Goal: Book appointment/travel/reservation

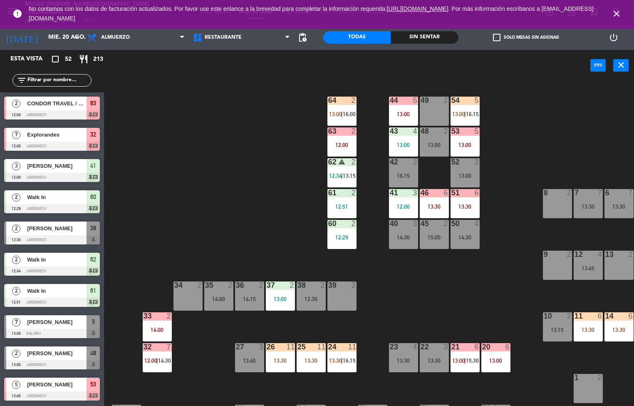
click at [465, 111] on span "|" at bounding box center [465, 114] width 2 height 7
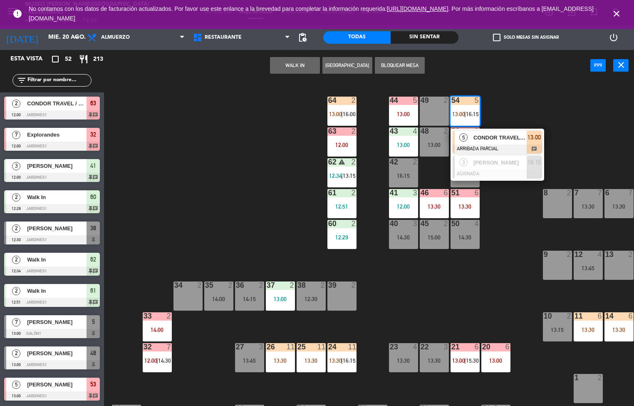
click at [506, 150] on div at bounding box center [497, 148] width 89 height 9
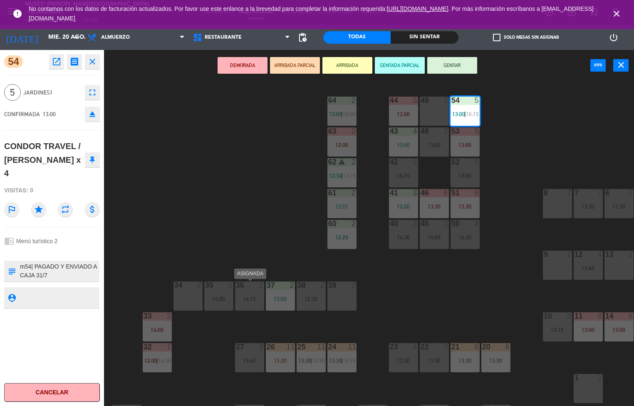
click at [236, 218] on div "44 5 13:00 49 2 54 5 13:00 | 16:15 64 2 13:00 | 16:00 48 2 13:00 53 5 13:00 63 …" at bounding box center [372, 244] width 524 height 324
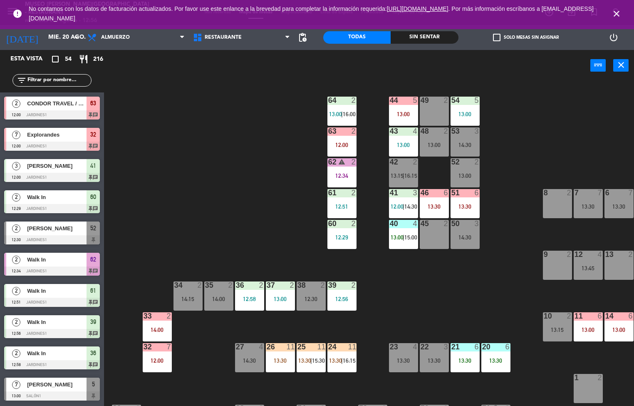
click at [247, 185] on div "44 5 13:00 49 2 54 5 13:00 64 2 13:00 | 16:00 48 2 13:00 53 3 14:30 63 2 12:00 …" at bounding box center [372, 244] width 524 height 324
click at [341, 162] on icon "warning" at bounding box center [341, 161] width 7 height 7
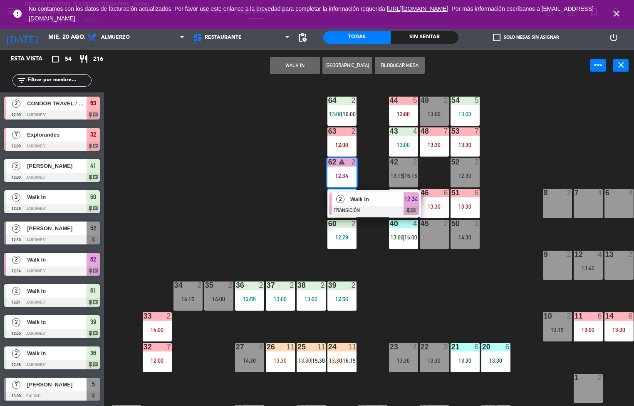
click at [255, 203] on div "44 5 13:00 49 2 13:00 54 5 13:00 64 2 13:00 | 16:00 48 7 13:30 53 7 13:30 63 2 …" at bounding box center [372, 244] width 524 height 324
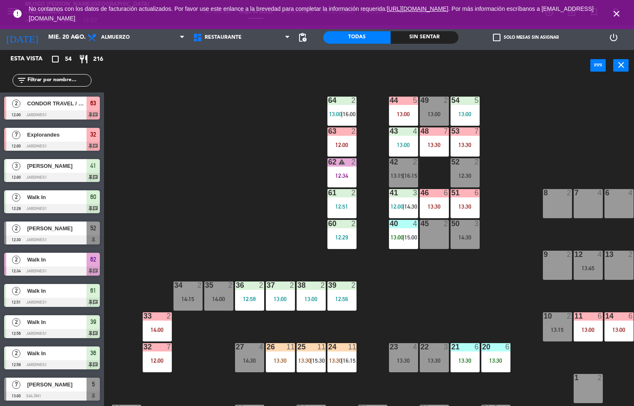
click at [344, 136] on div "63 2 12:00" at bounding box center [341, 141] width 29 height 29
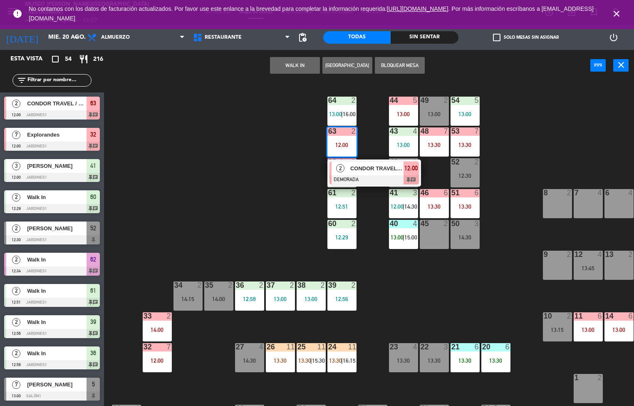
click at [342, 169] on span "2" at bounding box center [340, 168] width 8 height 8
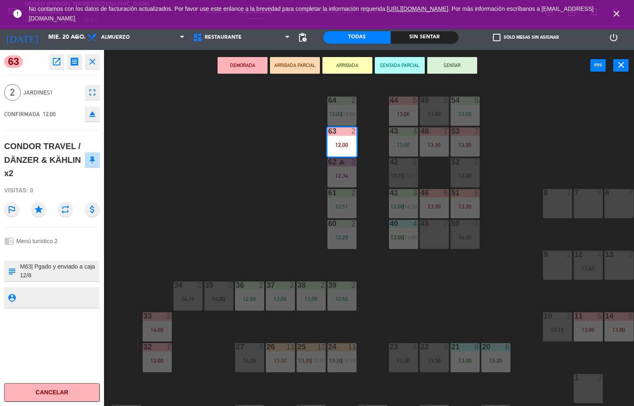
click at [55, 66] on icon "open_in_new" at bounding box center [57, 62] width 10 height 10
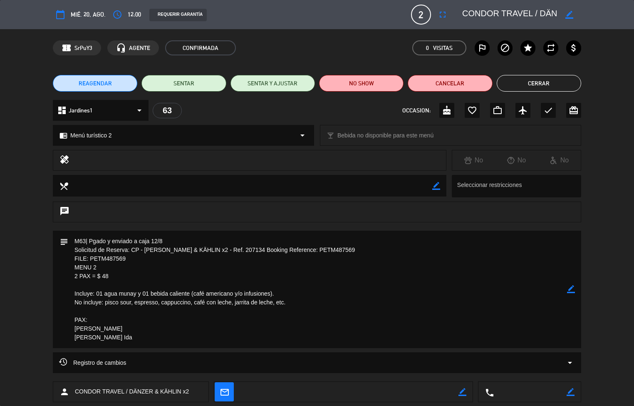
click at [524, 77] on button "Cerrar" at bounding box center [539, 83] width 84 height 17
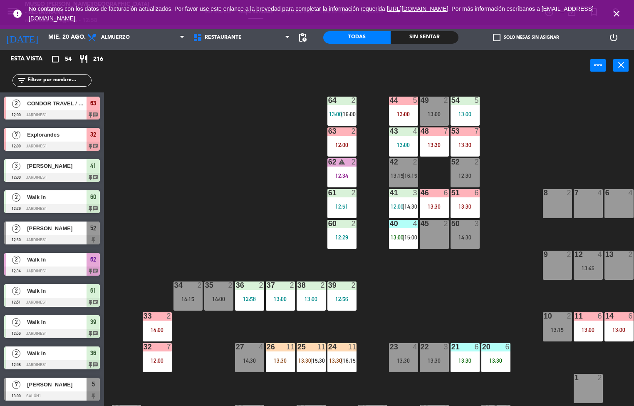
click at [468, 200] on div "51 6 13:30" at bounding box center [464, 203] width 29 height 29
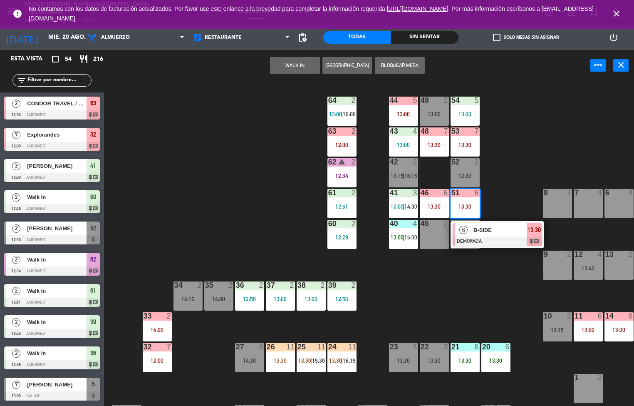
click at [463, 230] on span "6" at bounding box center [463, 229] width 8 height 8
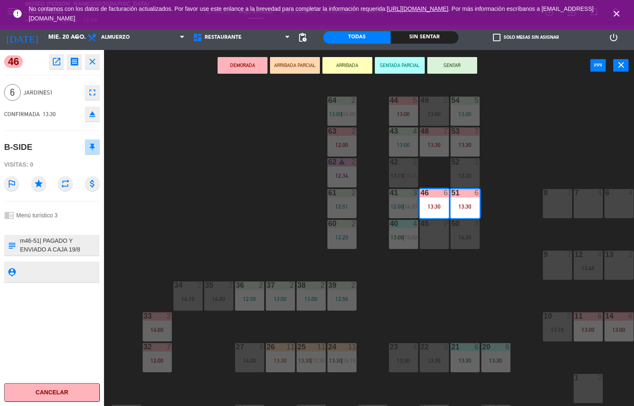
click at [57, 61] on icon "open_in_new" at bounding box center [57, 62] width 10 height 10
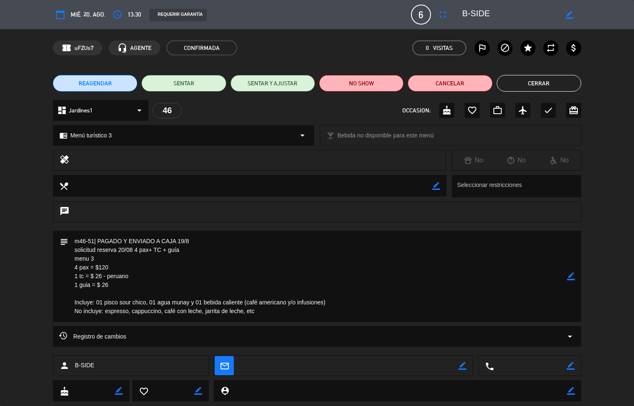
click at [541, 83] on button "Cerrar" at bounding box center [539, 83] width 84 height 17
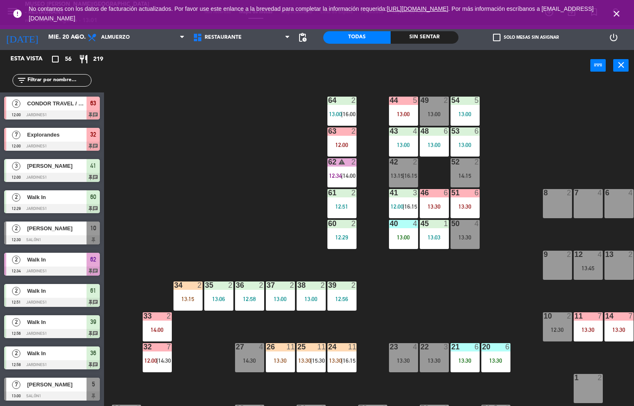
scroll to position [0, 0]
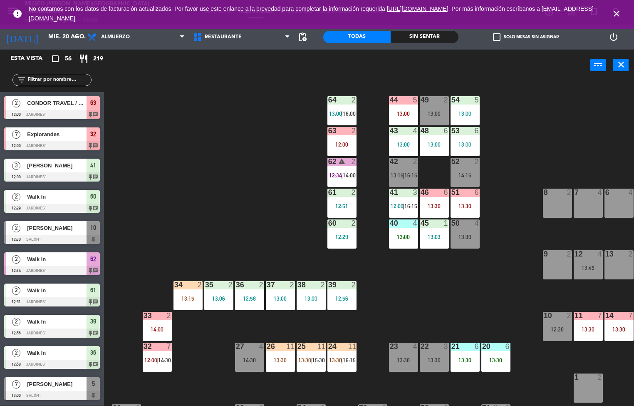
click at [468, 111] on div "13:00" at bounding box center [464, 114] width 29 height 6
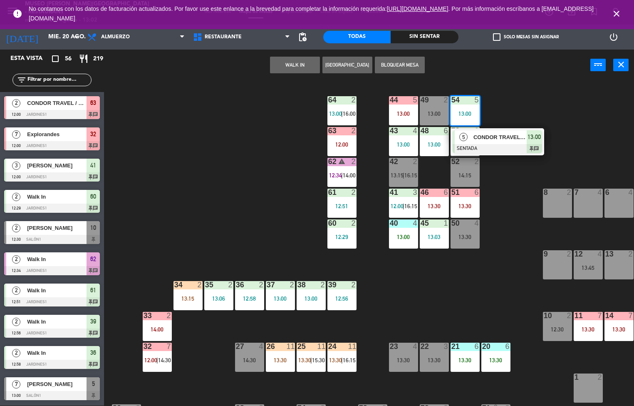
click at [503, 145] on div at bounding box center [497, 148] width 89 height 9
